Goal: Transaction & Acquisition: Purchase product/service

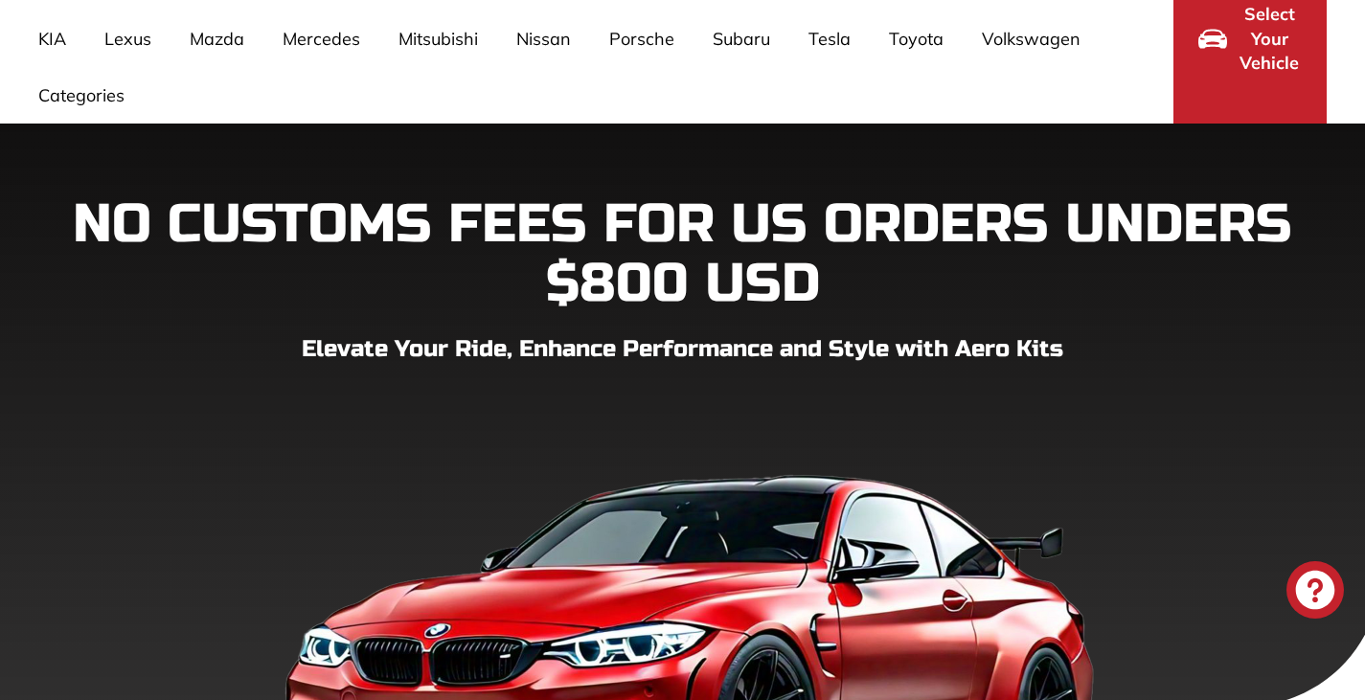
scroll to position [383, 0]
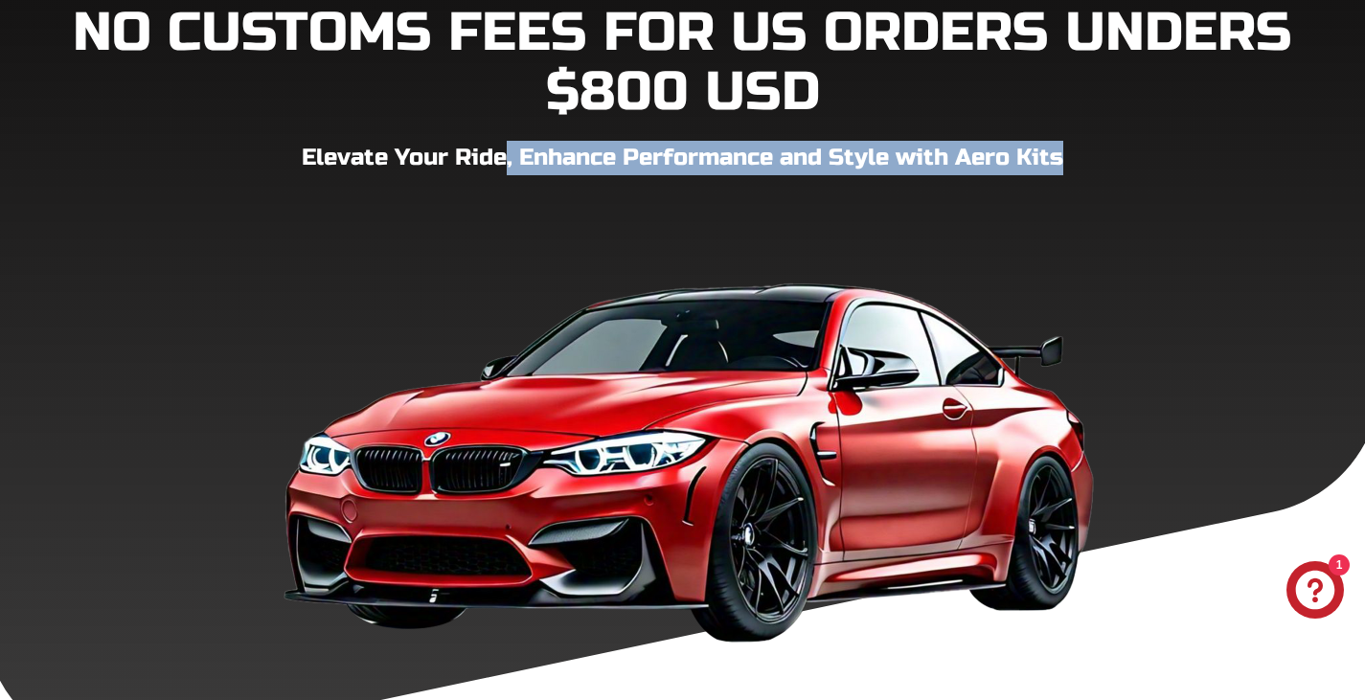
drag, startPoint x: 524, startPoint y: 153, endPoint x: 1120, endPoint y: 155, distance: 596.0
click at [1120, 155] on p "Elevate Your Ride, Enhance Performance and Style with Aero Kits" at bounding box center [682, 158] width 1289 height 34
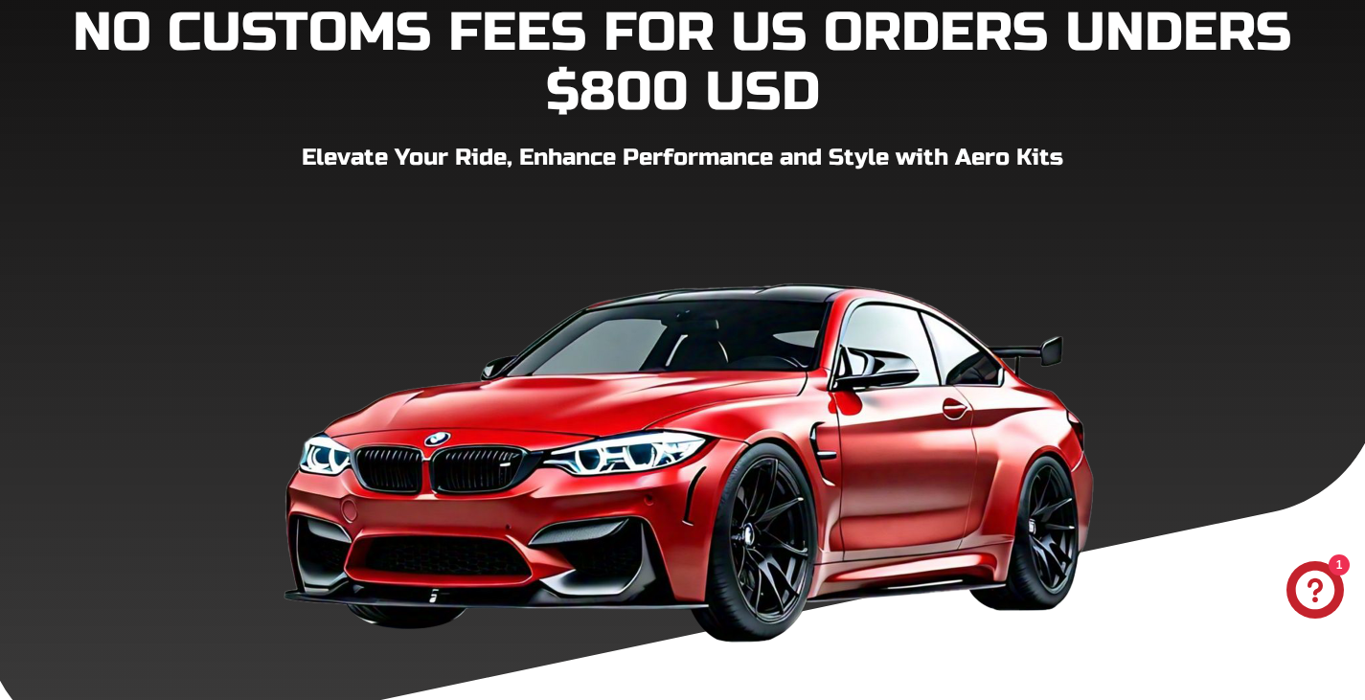
click at [1163, 183] on div "NO CUSTOMS FEES FOR US ORDERS UNDERS $800 USD Elevate Your Ride, Enhance Perfor…" at bounding box center [682, 330] width 1365 height 653
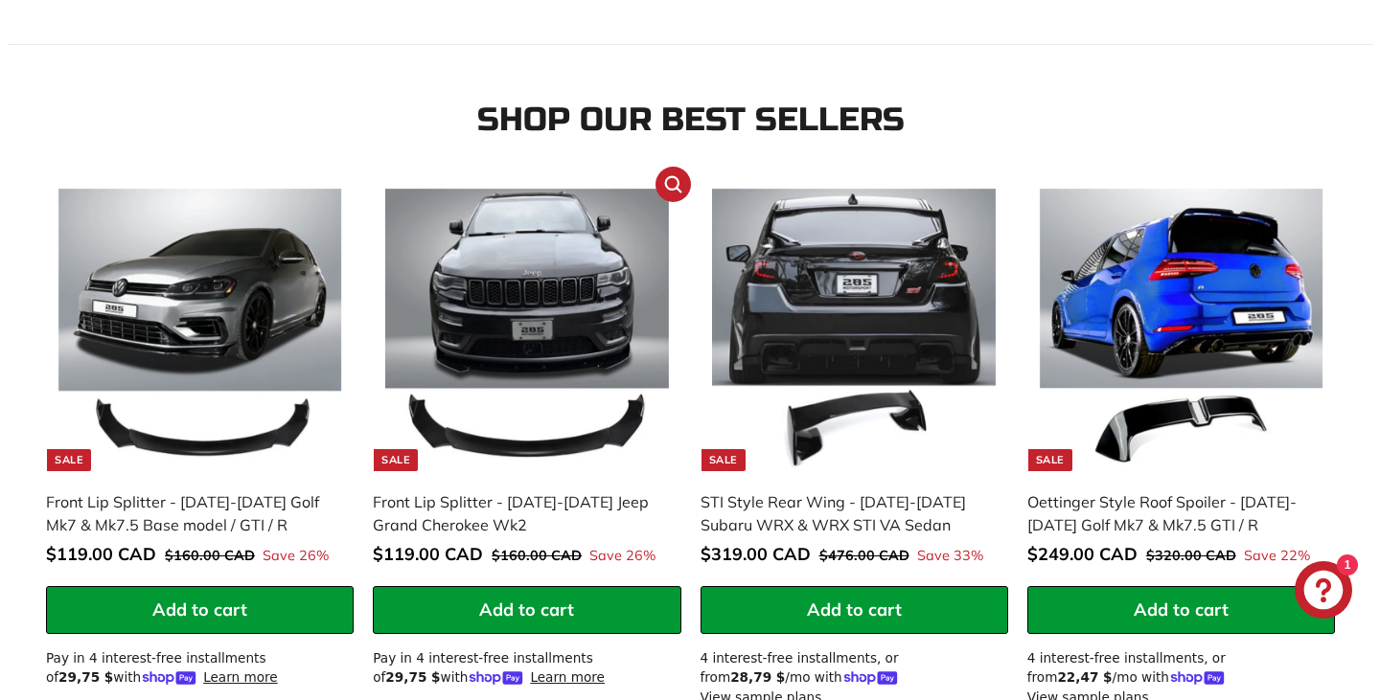
scroll to position [1246, 0]
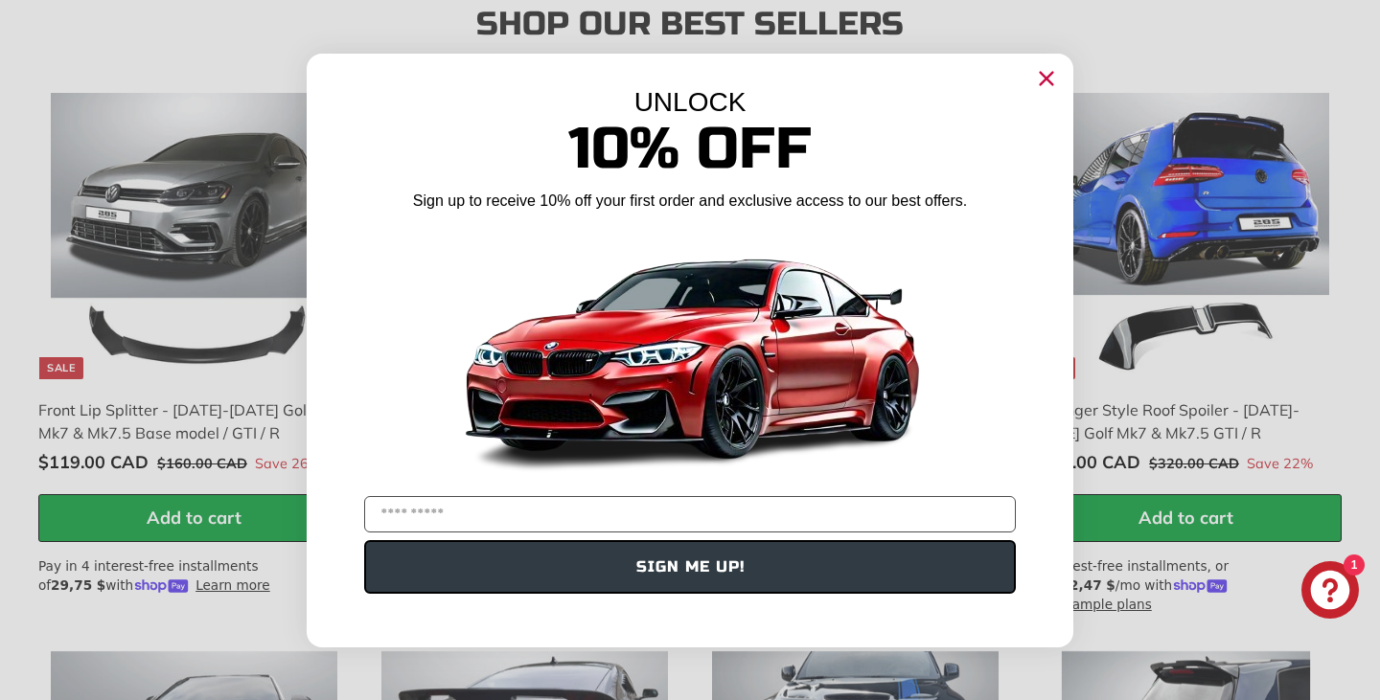
click at [1045, 81] on circle "Close dialog" at bounding box center [1046, 77] width 29 height 29
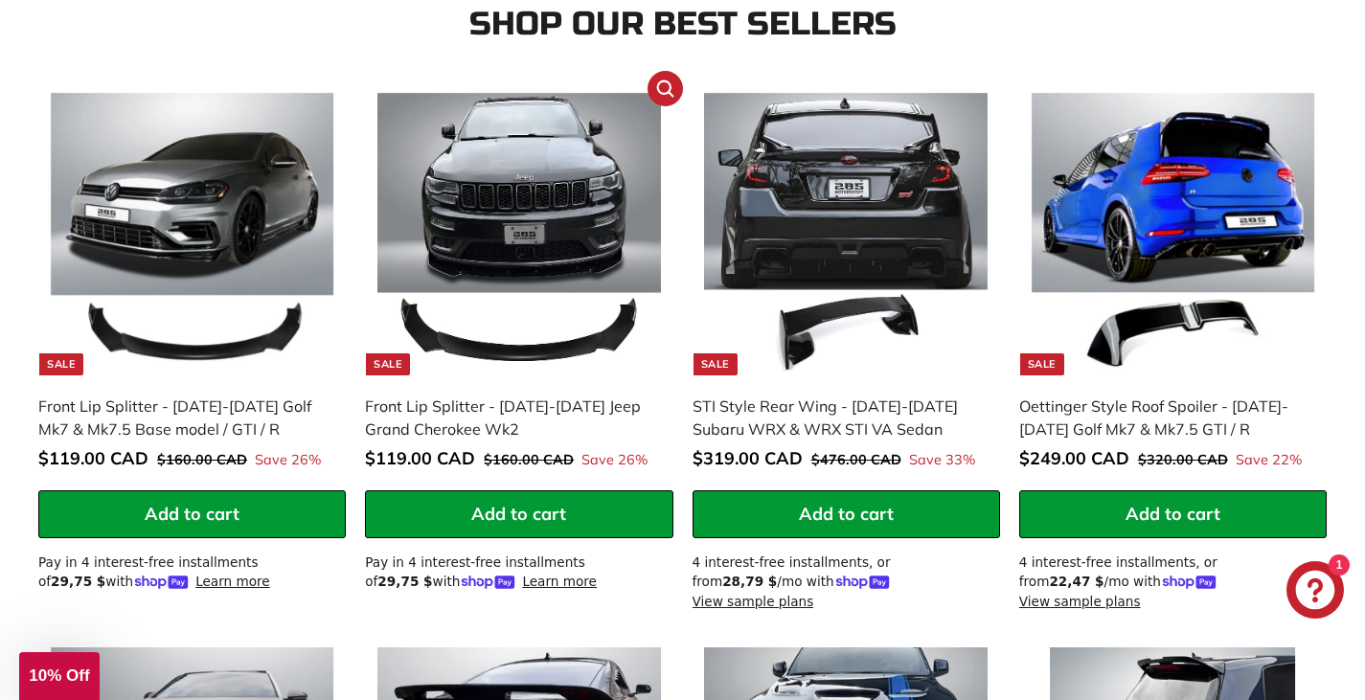
click at [592, 349] on img at bounding box center [520, 235] width 284 height 284
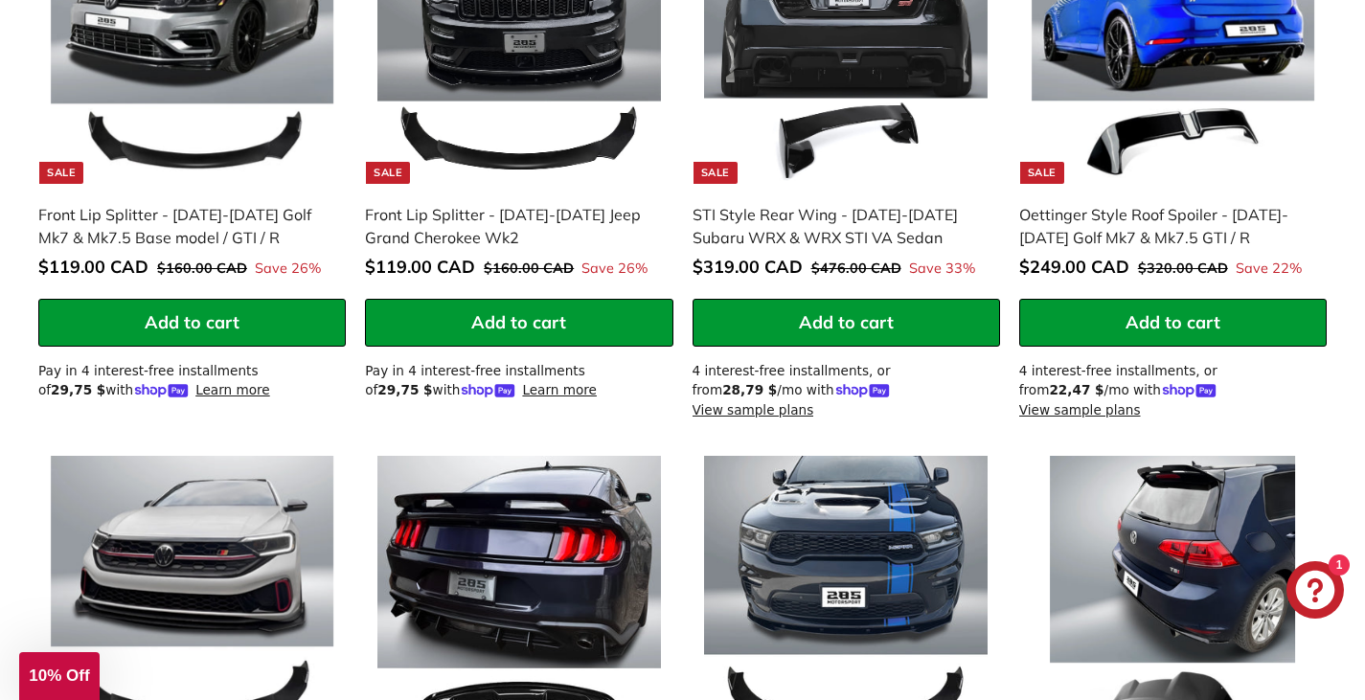
scroll to position [1150, 0]
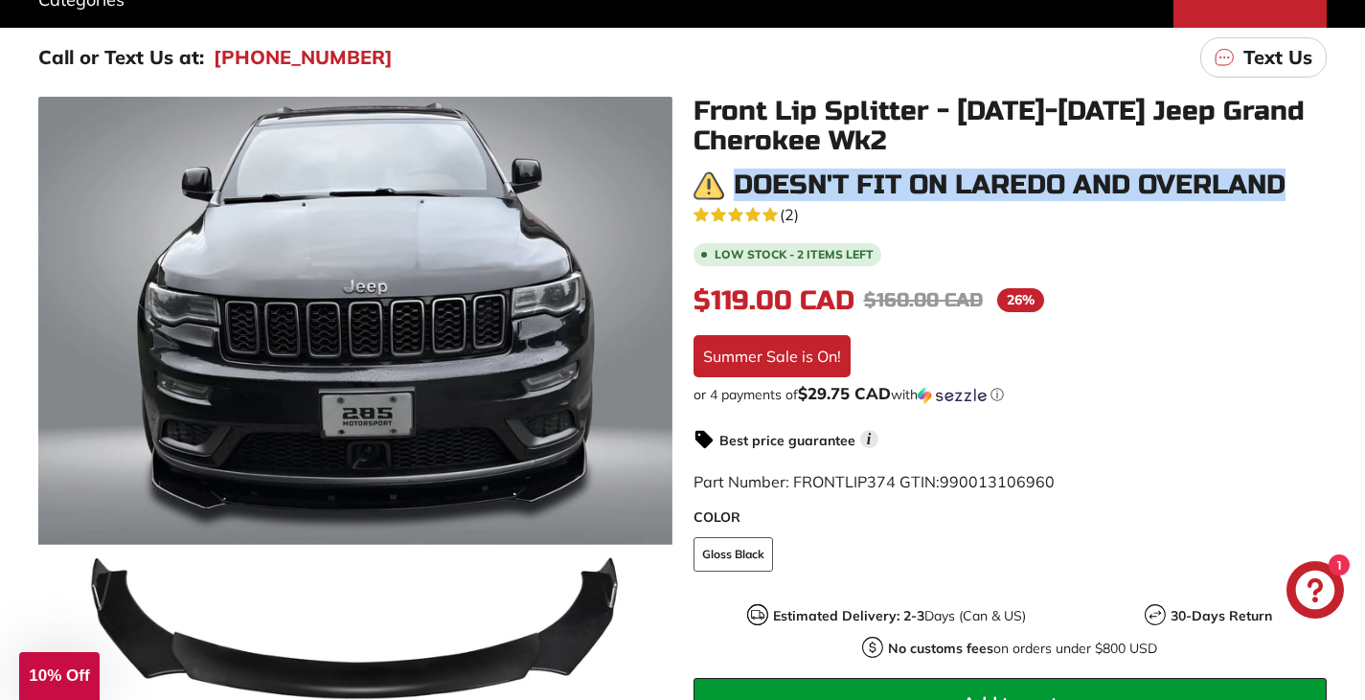
drag, startPoint x: 736, startPoint y: 180, endPoint x: 1315, endPoint y: 183, distance: 578.7
click at [1315, 183] on div "Doesn't fit on Laredo and Overland" at bounding box center [1011, 186] width 634 height 31
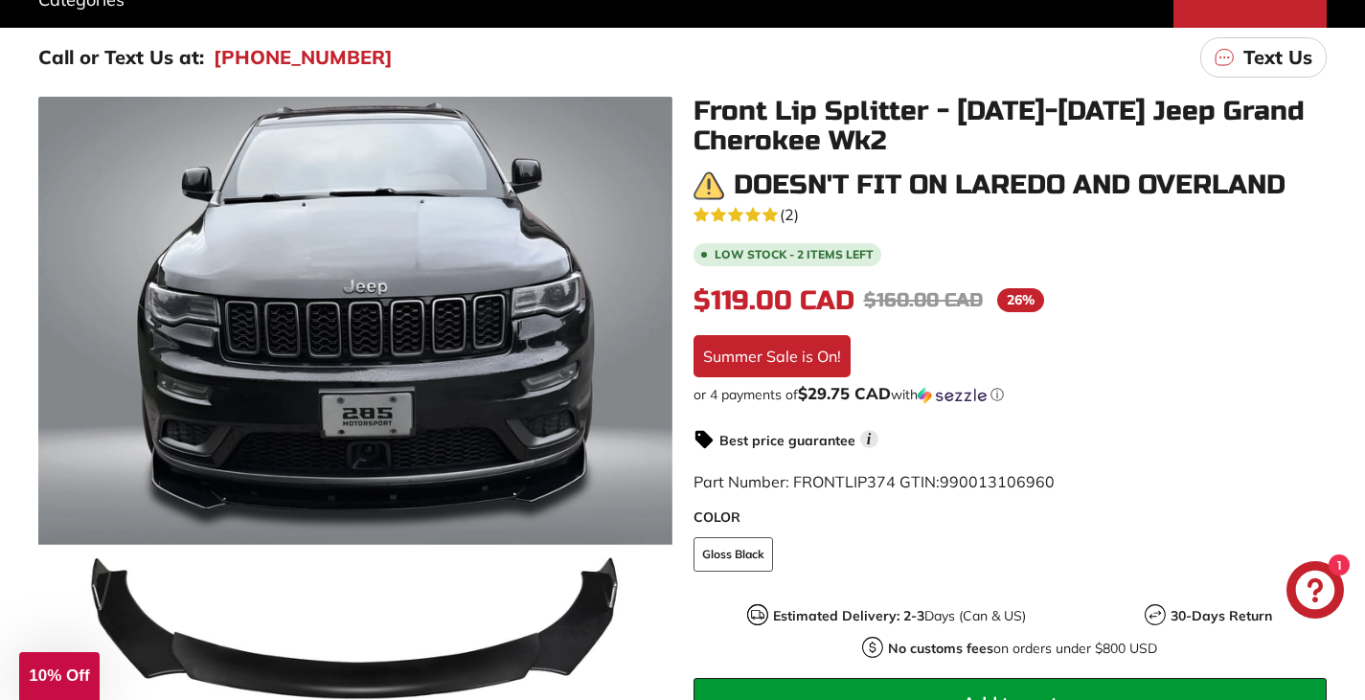
click at [1241, 234] on div "5.0 rating (2 votes) (2) Low stock - 2 items left $119.00 CAD $119.00 CAD Regul…" at bounding box center [1011, 592] width 634 height 783
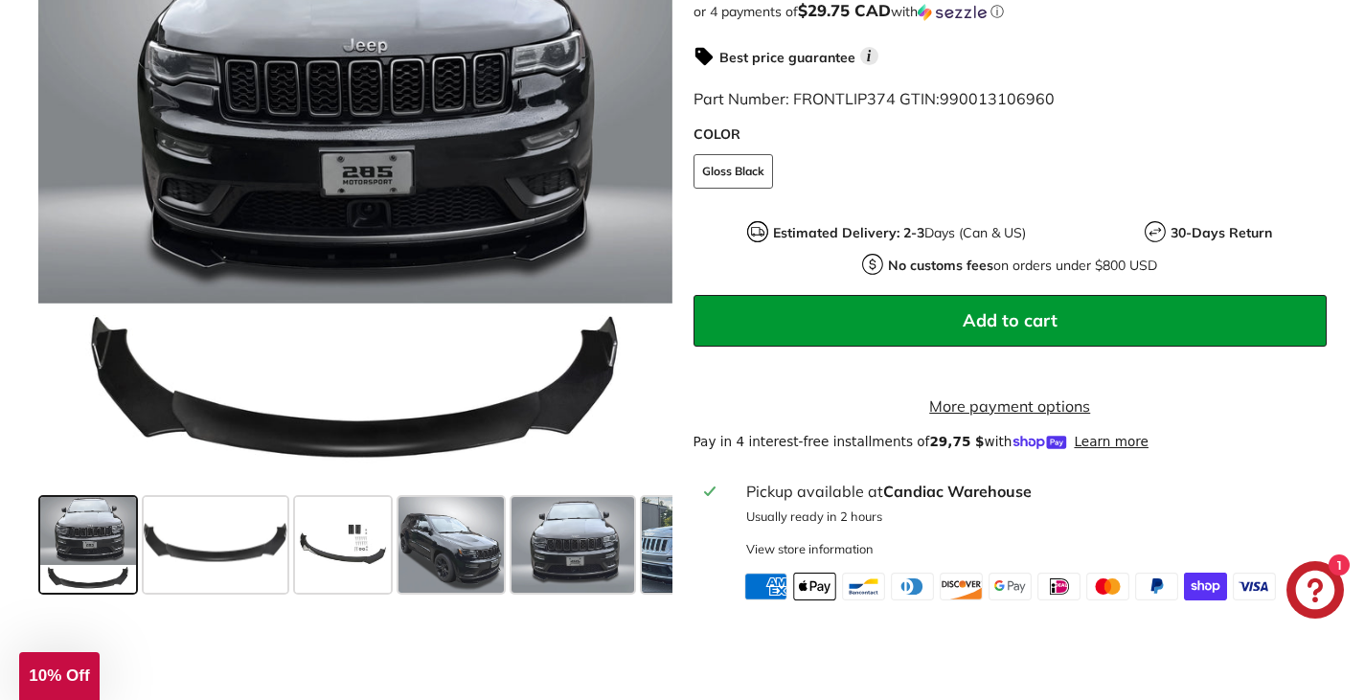
scroll to position [767, 0]
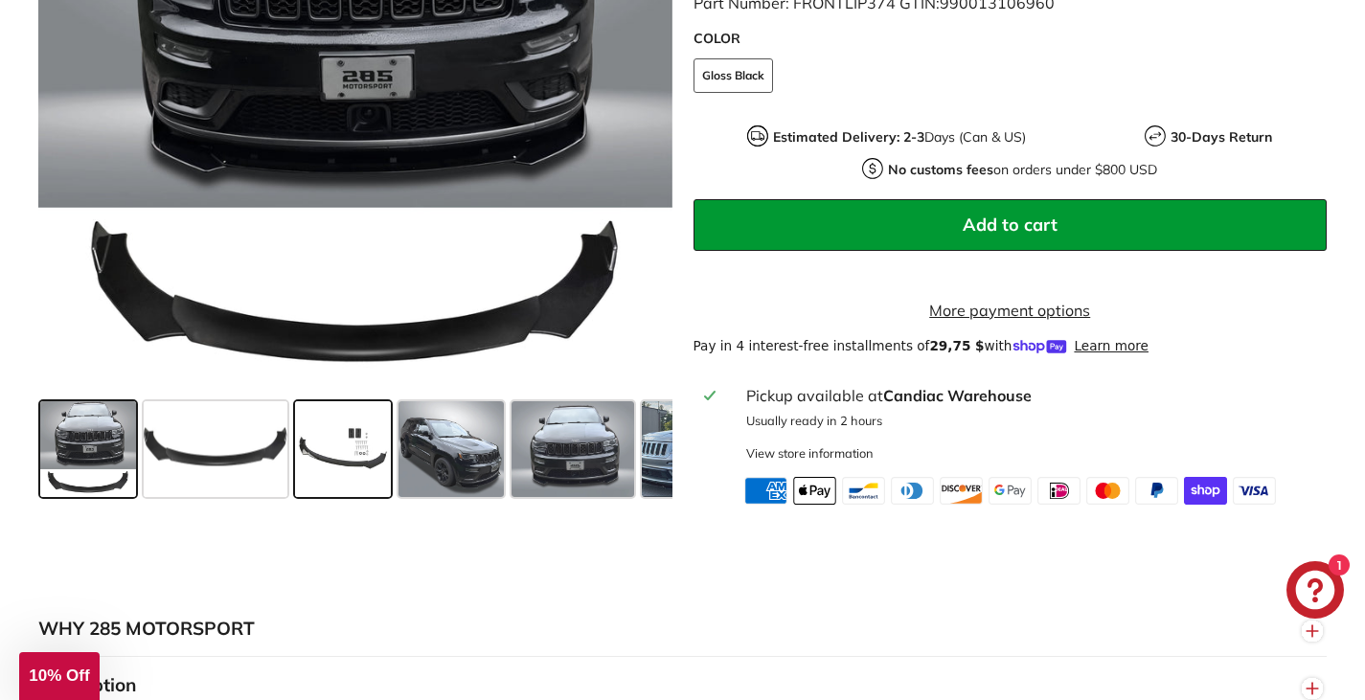
click at [350, 494] on span at bounding box center [343, 449] width 96 height 96
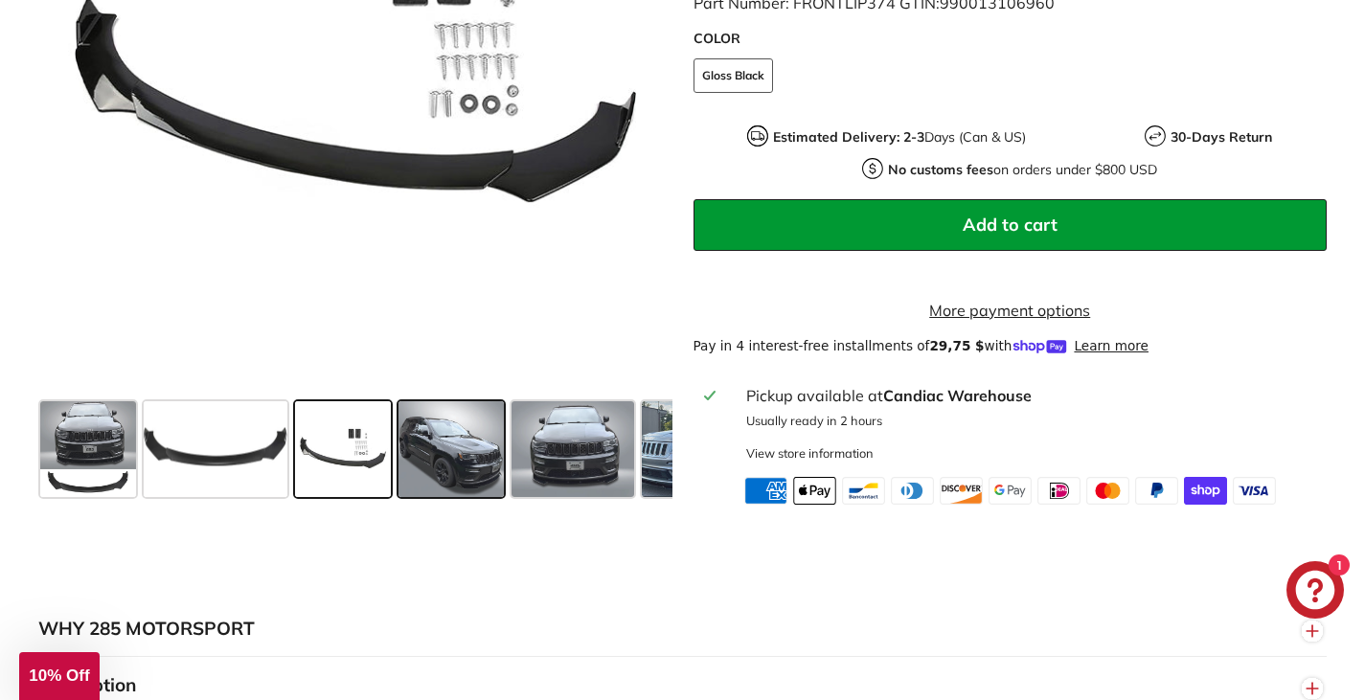
scroll to position [671, 0]
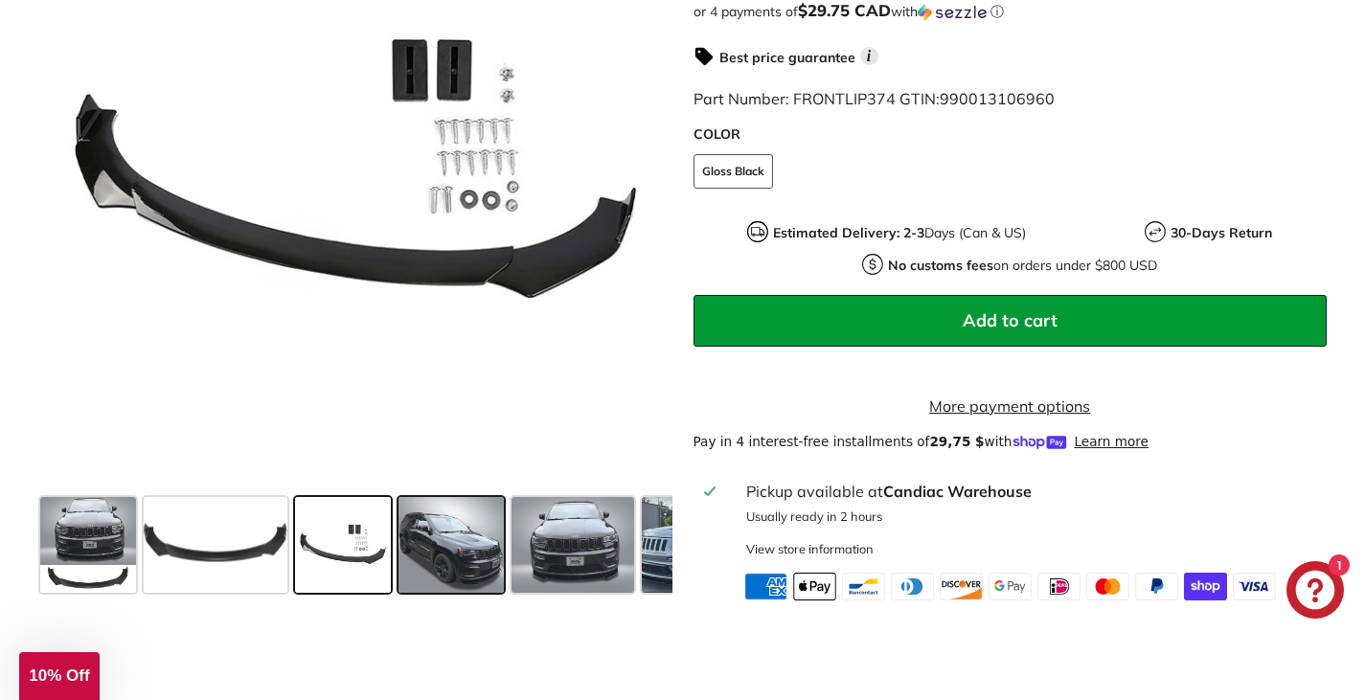
click at [437, 552] on span at bounding box center [451, 545] width 105 height 96
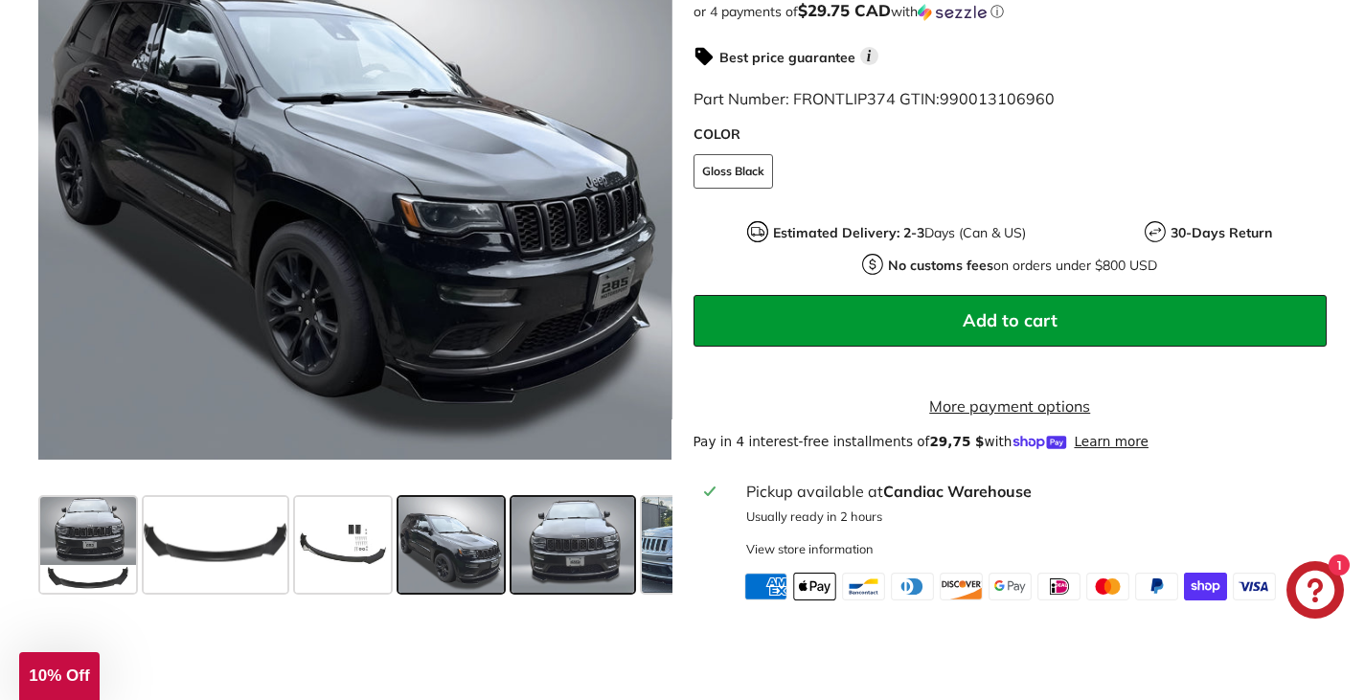
click at [530, 561] on span at bounding box center [573, 545] width 123 height 96
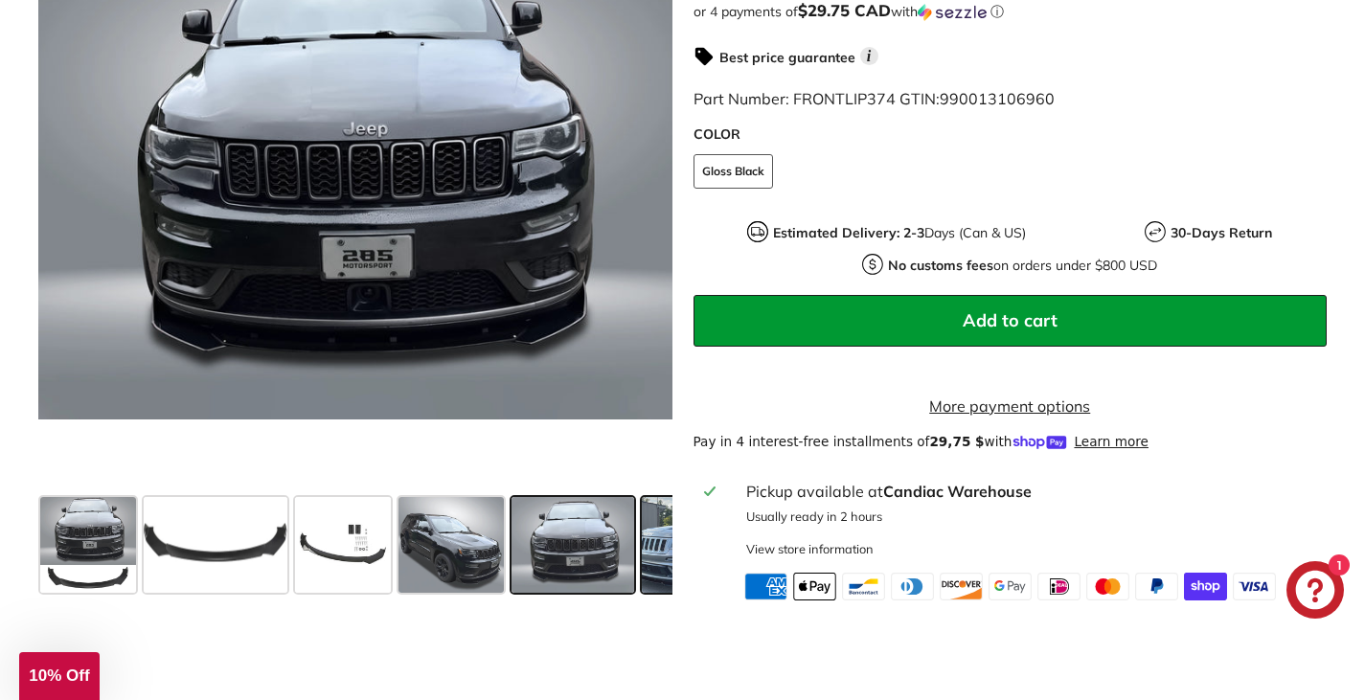
click at [658, 574] on span at bounding box center [714, 545] width 144 height 96
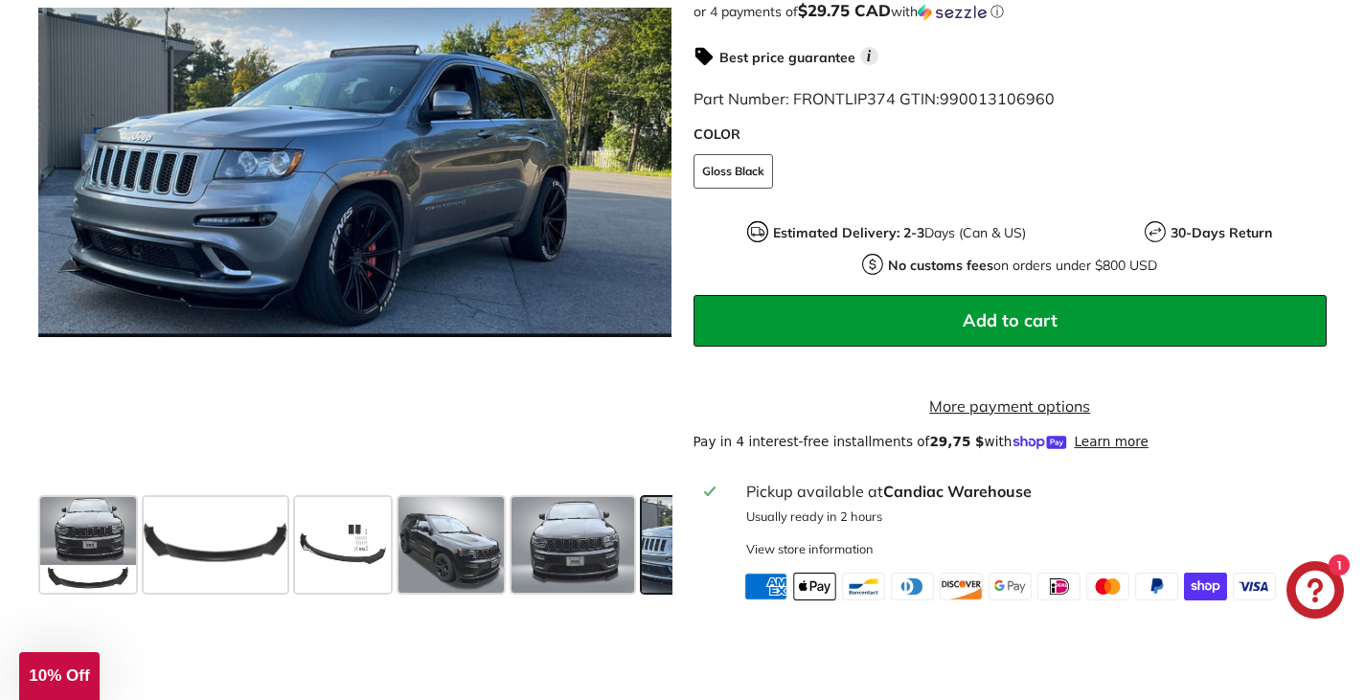
scroll to position [0, 220]
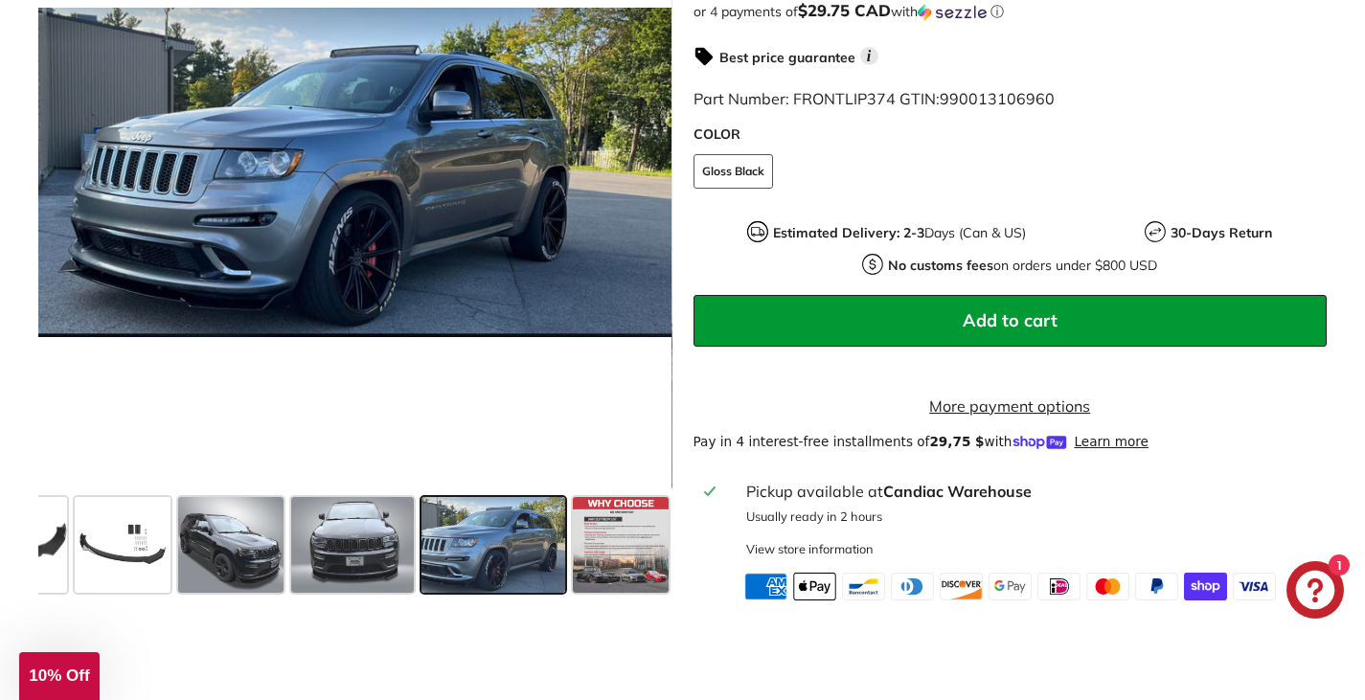
drag, startPoint x: 658, startPoint y: 574, endPoint x: 523, endPoint y: 558, distance: 136.1
click at [523, 558] on div at bounding box center [355, 545] width 634 height 111
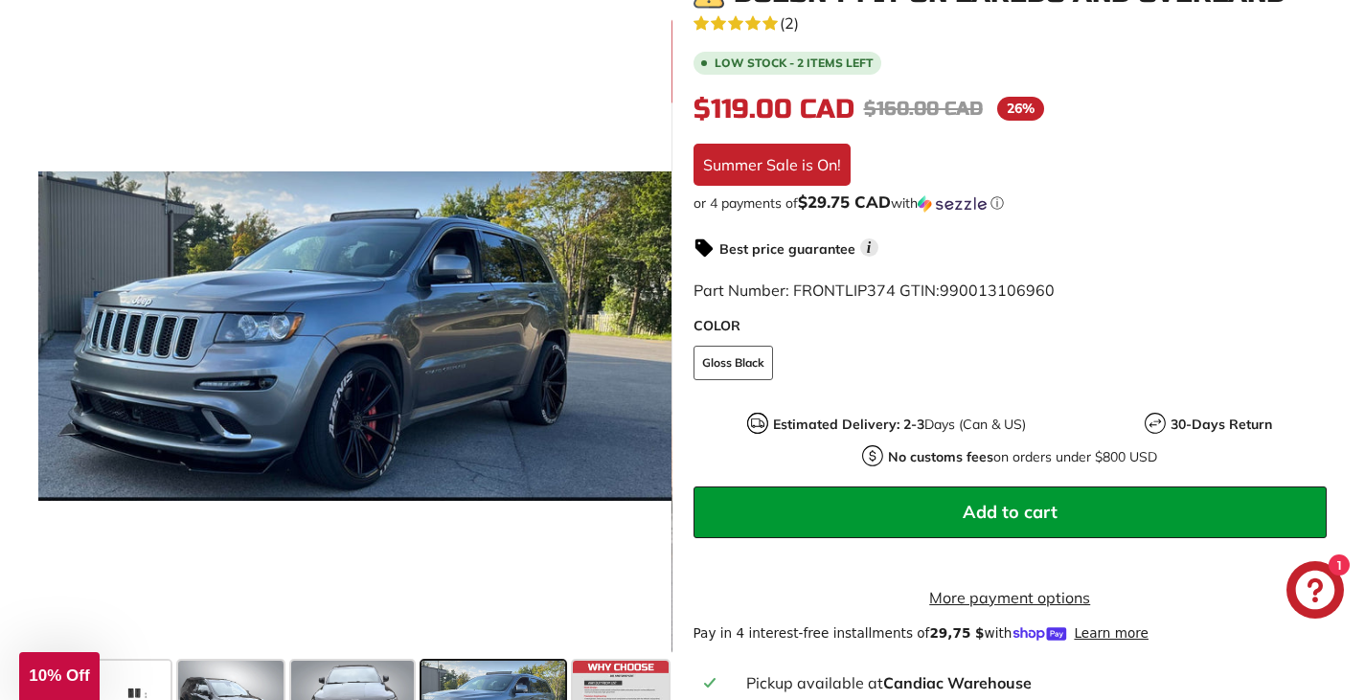
scroll to position [575, 0]
